Goal: Task Accomplishment & Management: Manage account settings

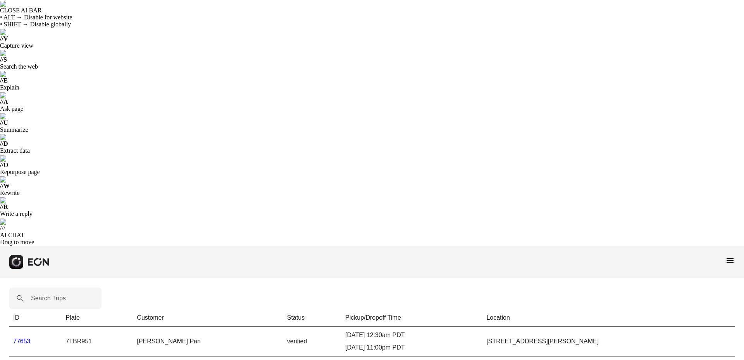
click at [733, 256] on span "menu" at bounding box center [729, 260] width 9 height 9
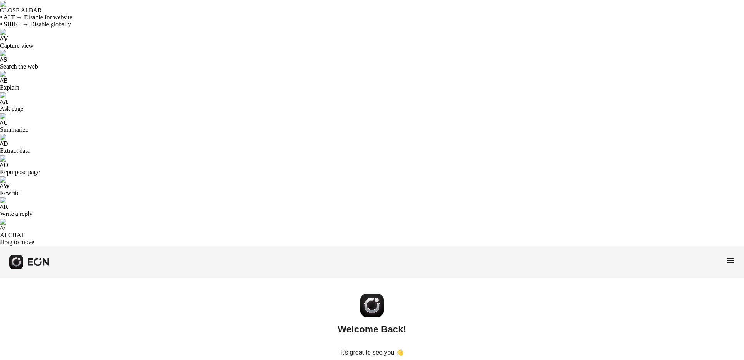
type input "**********"
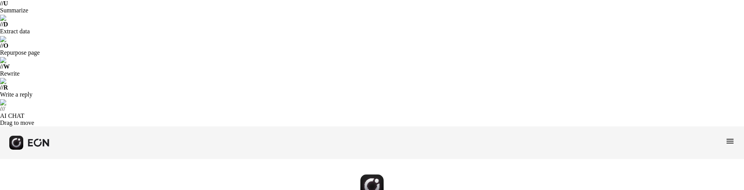
scroll to position [126, 0]
